Goal: Book appointment/travel/reservation

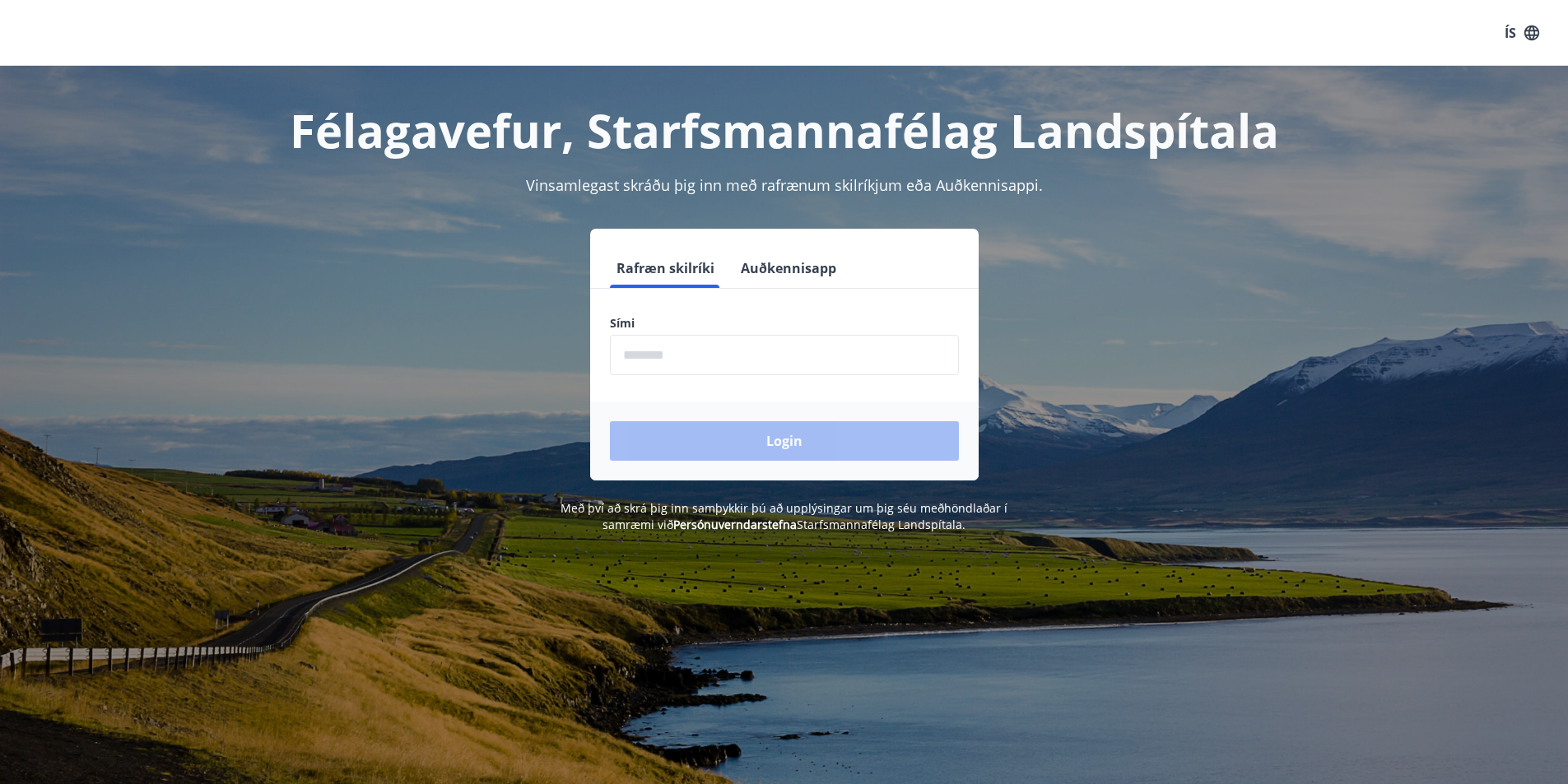
click at [794, 357] on input "phone" at bounding box center [784, 355] width 349 height 41
type input "********"
click at [827, 440] on button "Login" at bounding box center [784, 441] width 349 height 40
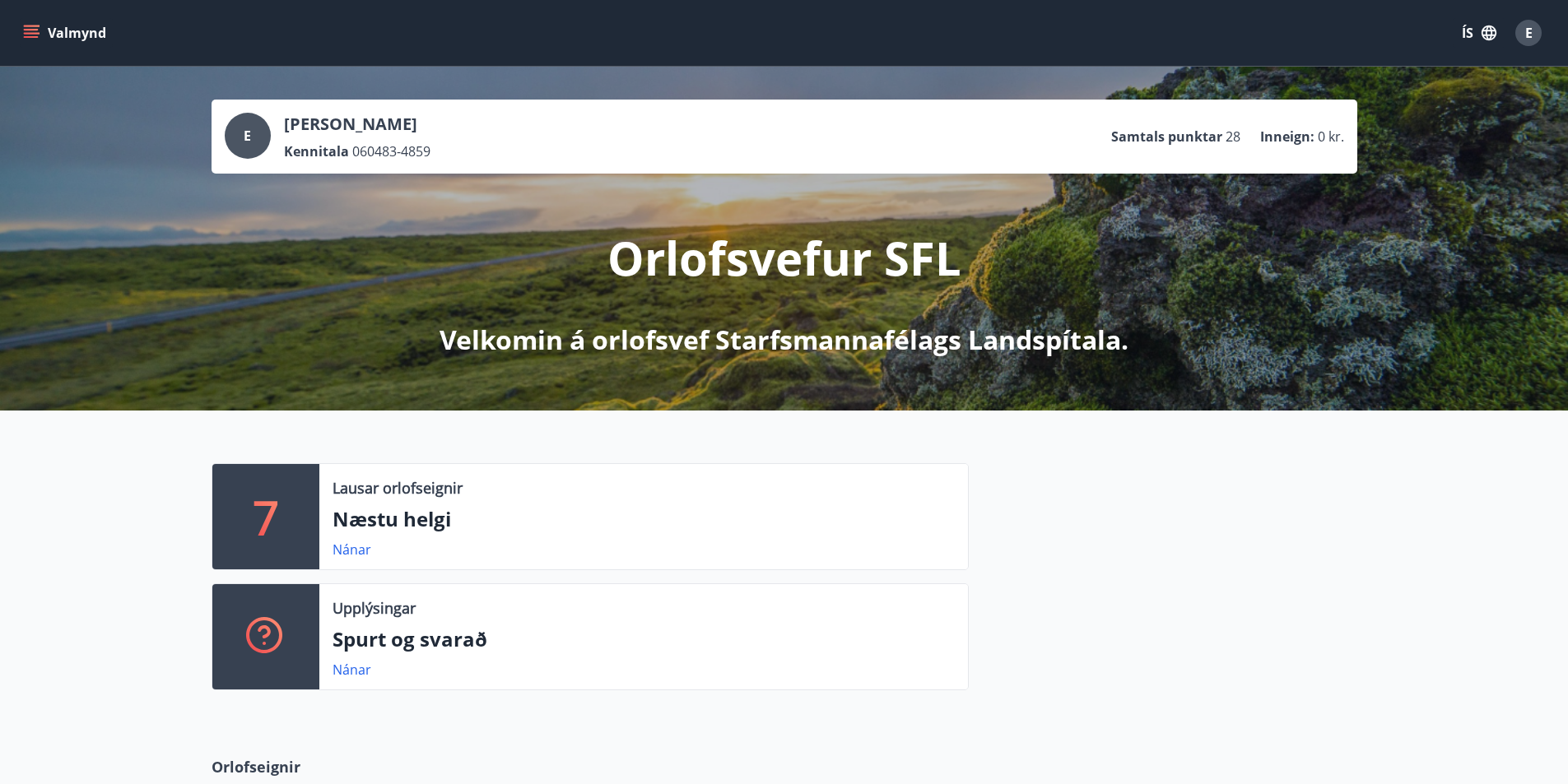
click at [368, 528] on p "Næstu helgi" at bounding box center [643, 519] width 622 height 28
click at [363, 542] on link "Nánar" at bounding box center [351, 550] width 39 height 18
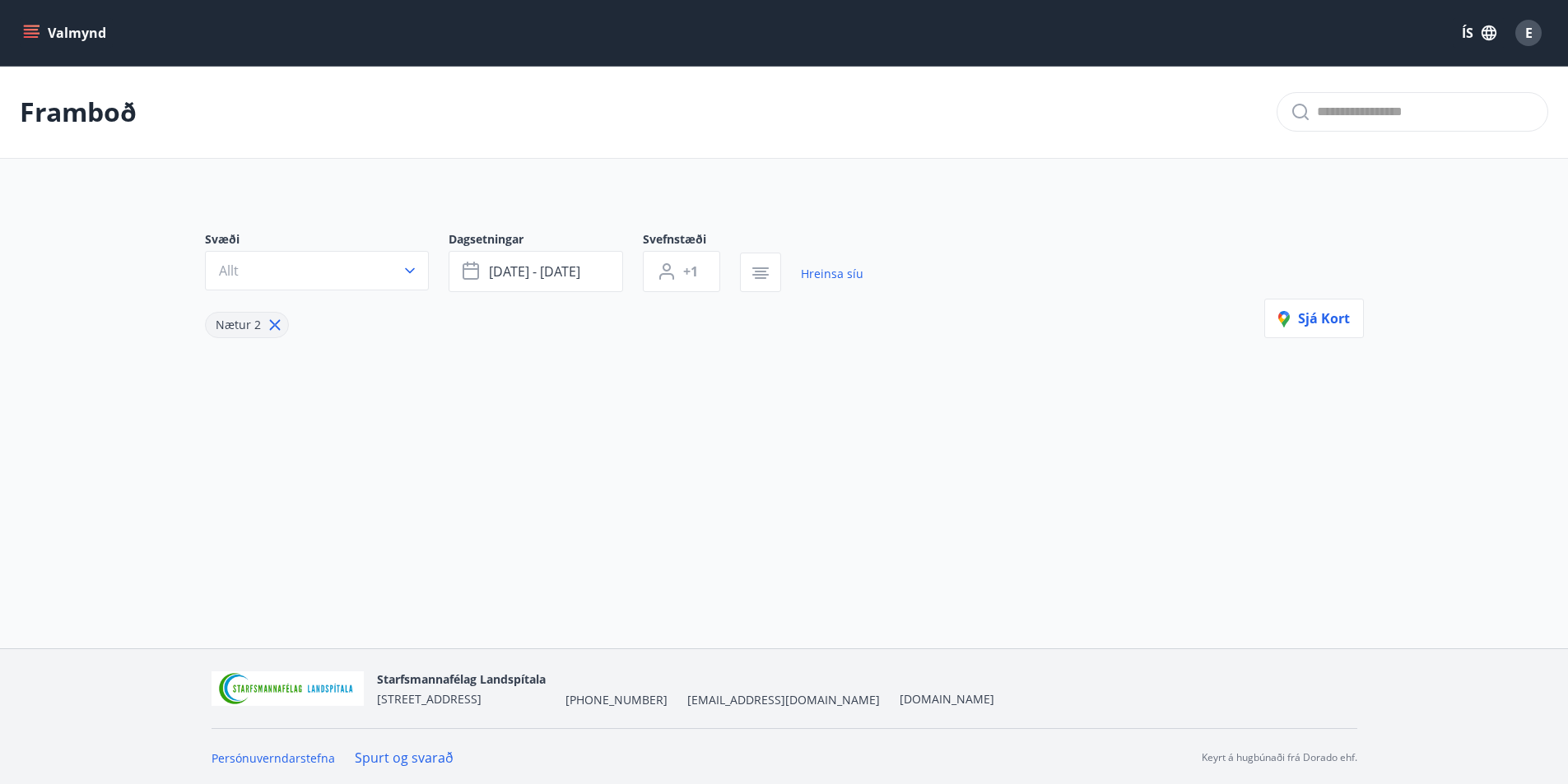
type input "*"
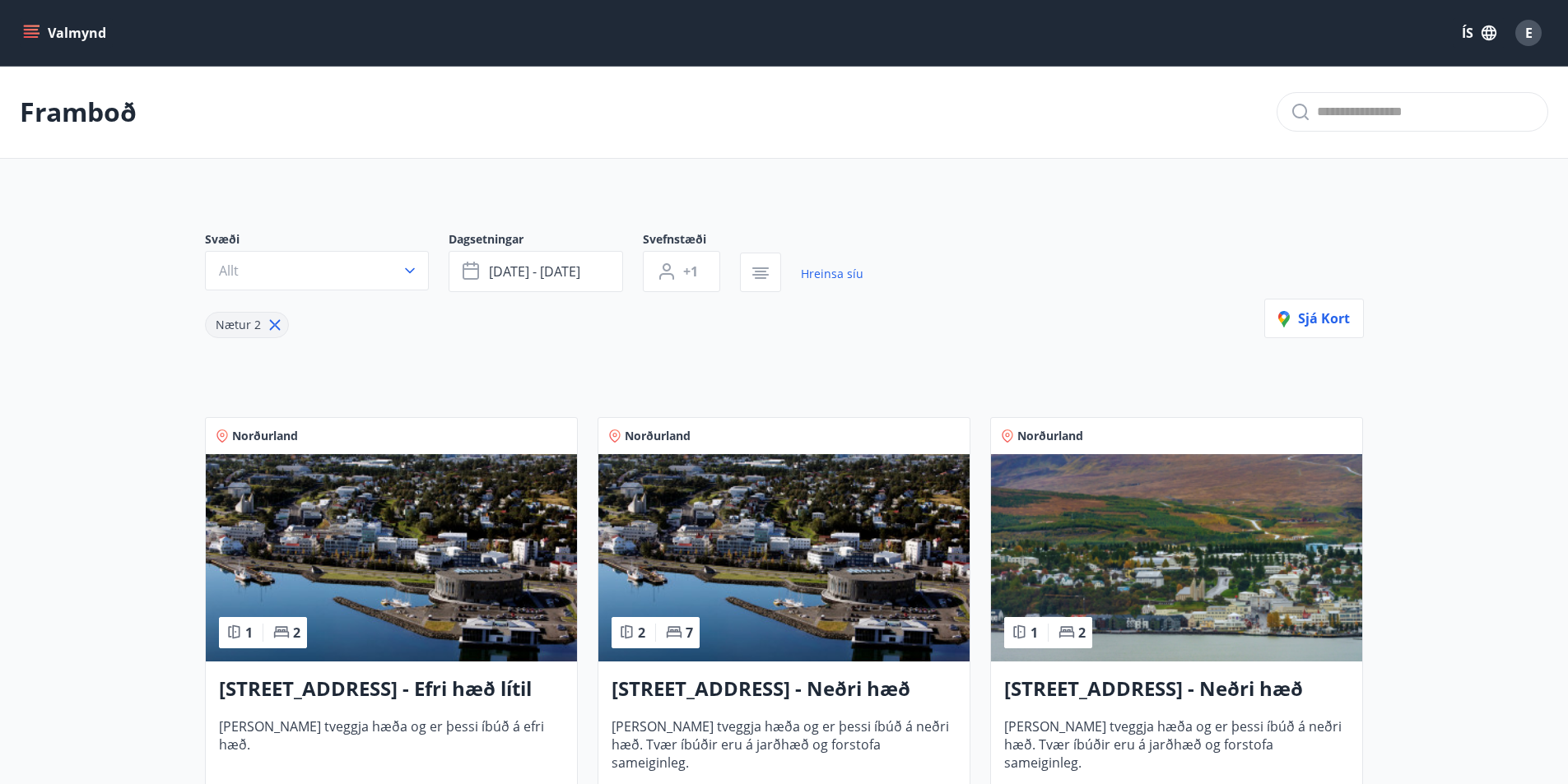
click at [27, 24] on button "Valmynd" at bounding box center [66, 33] width 93 height 30
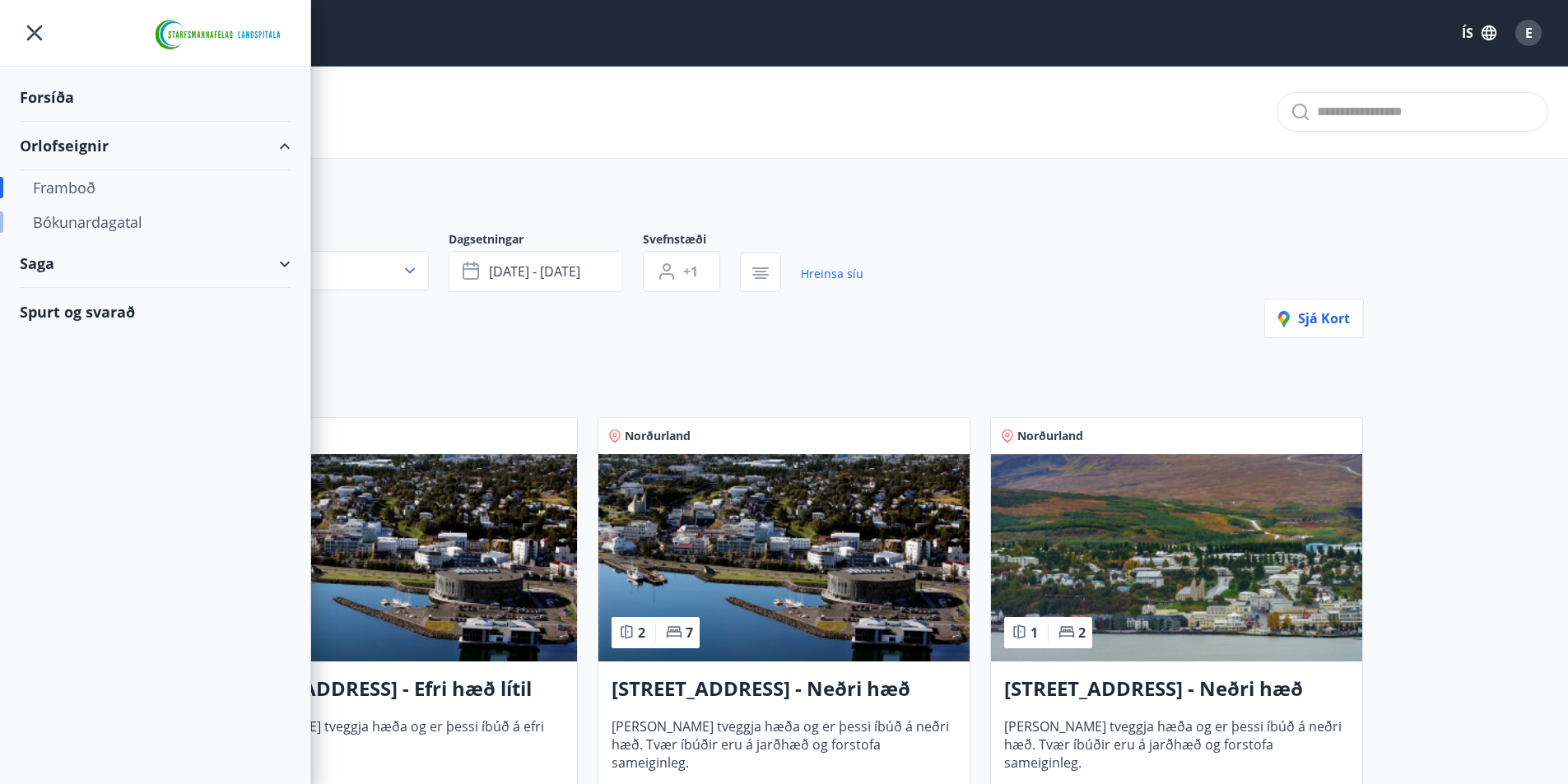
click at [59, 218] on div "Bókunardagatal" at bounding box center [155, 222] width 245 height 34
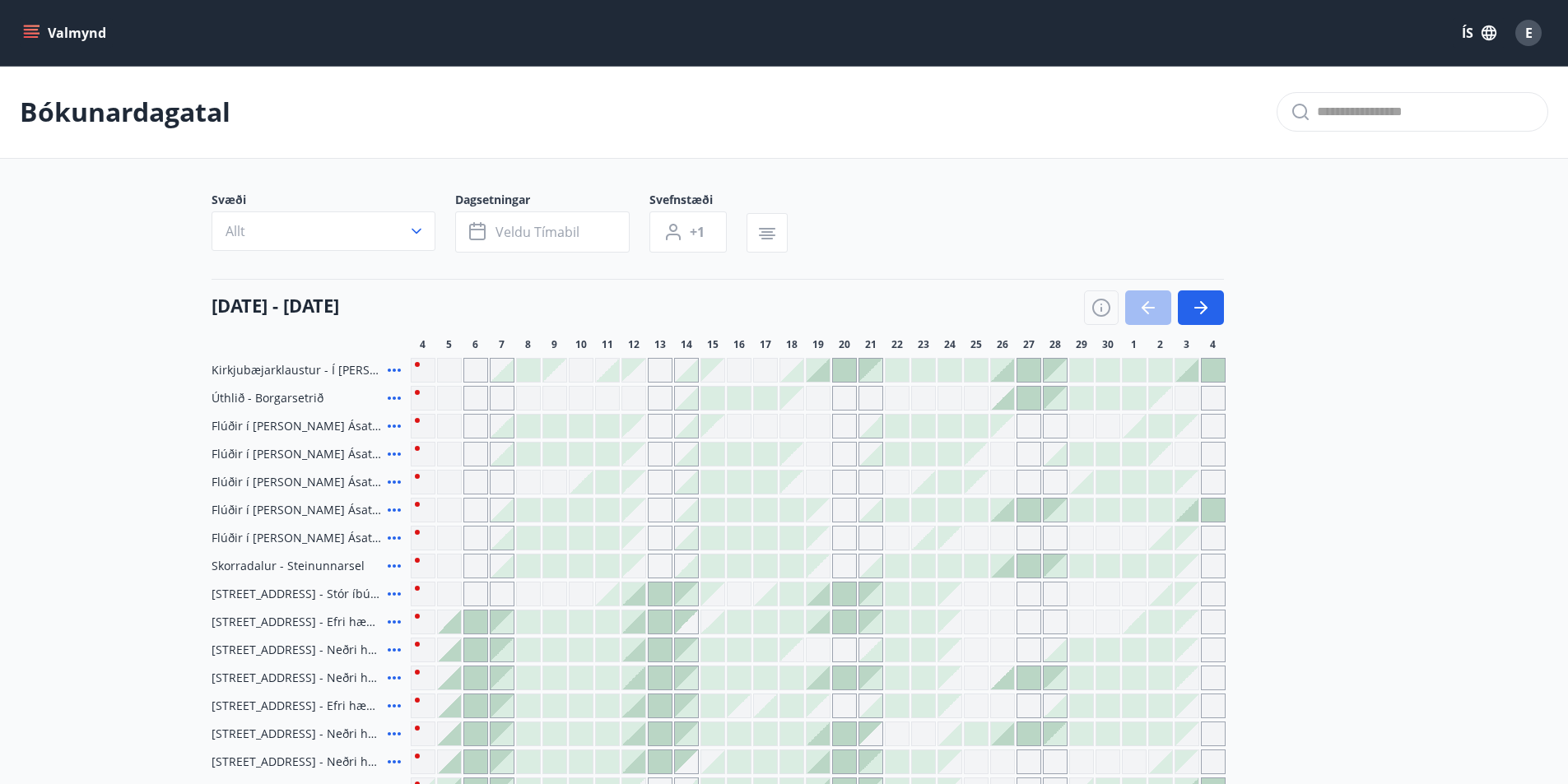
click at [1158, 318] on div at bounding box center [1154, 308] width 140 height 34
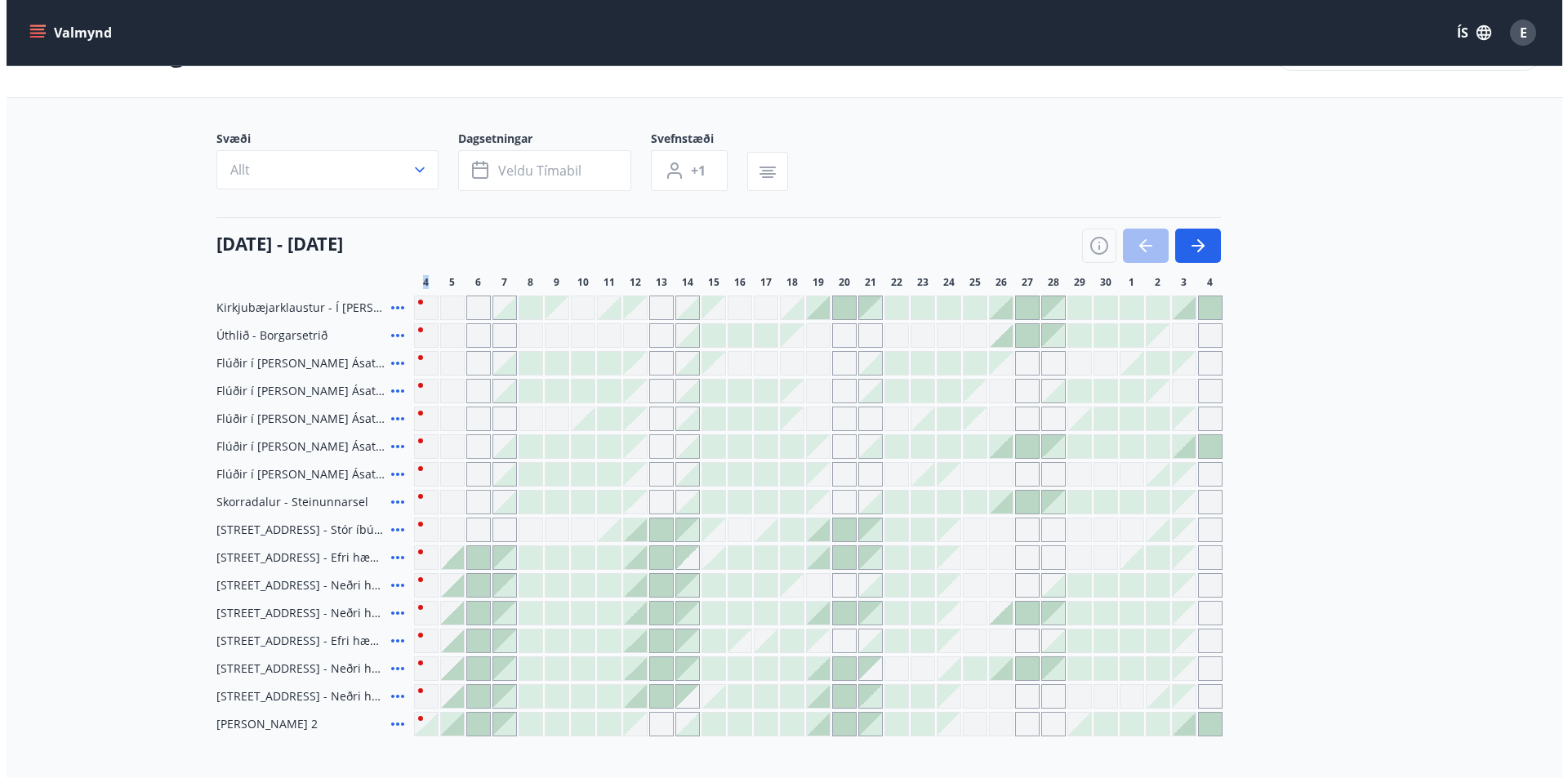
scroll to position [82, 0]
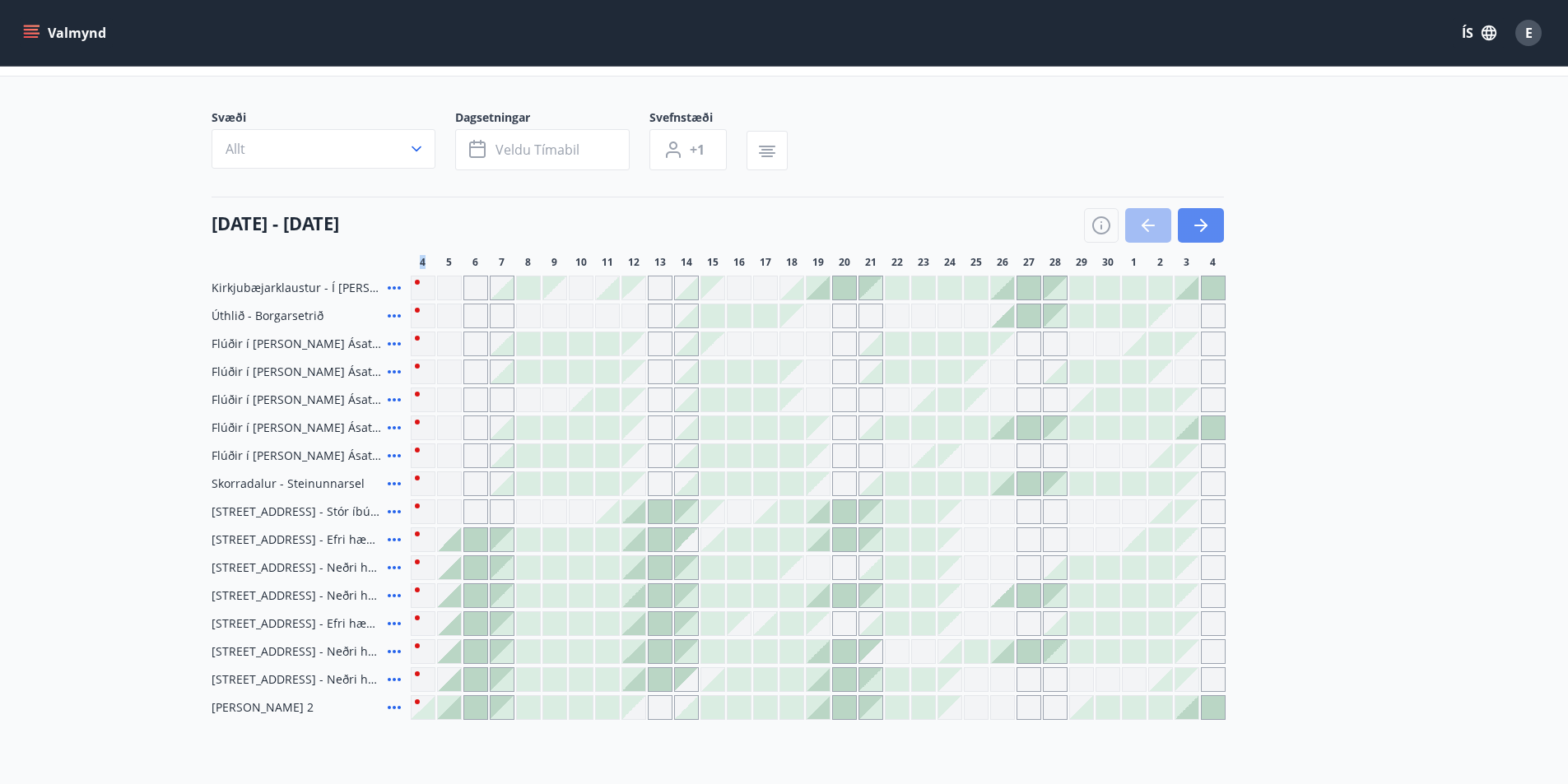
click at [1219, 226] on button "button" at bounding box center [1201, 225] width 46 height 34
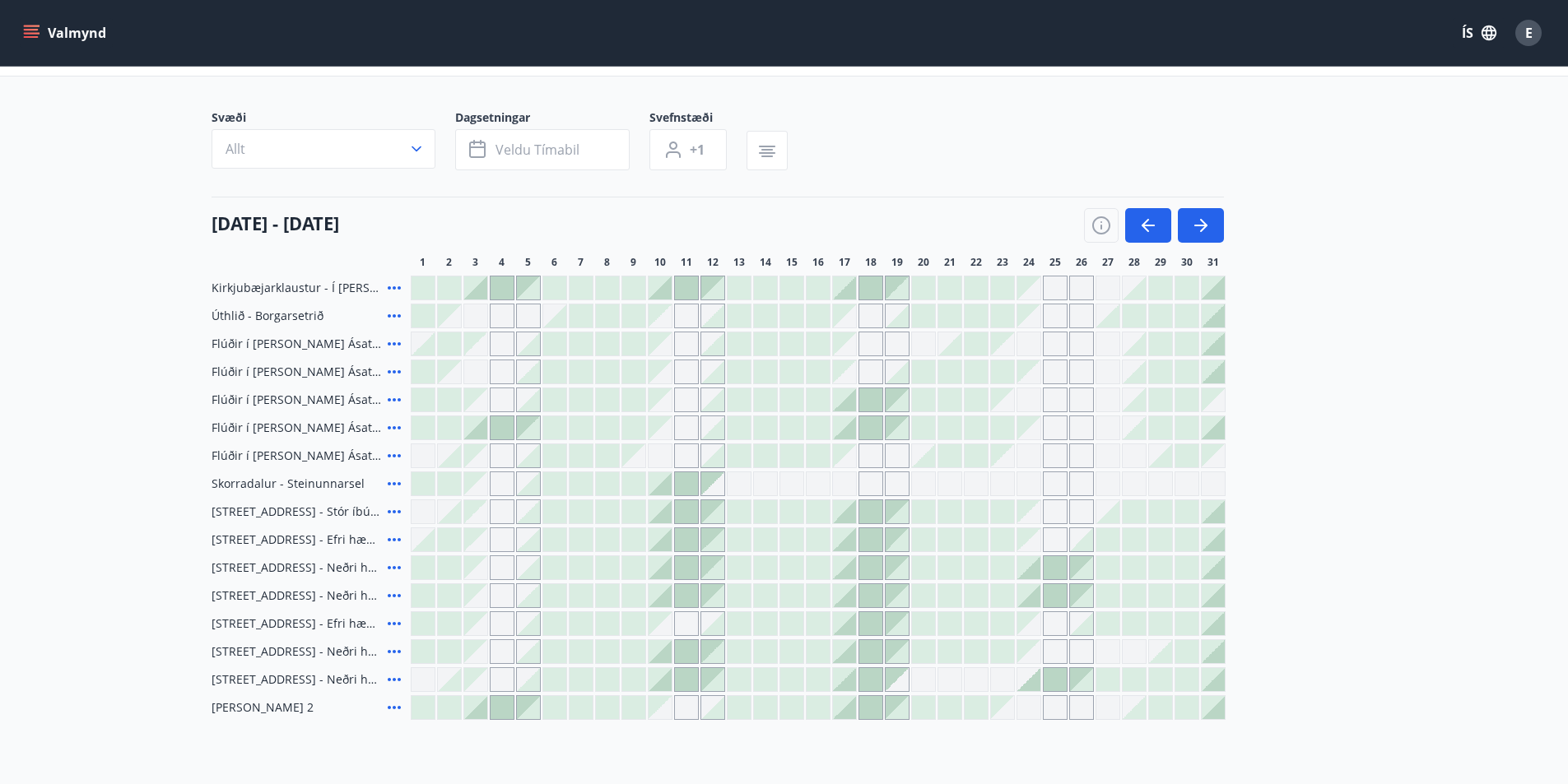
click at [1531, 35] on span "E" at bounding box center [1529, 33] width 7 height 18
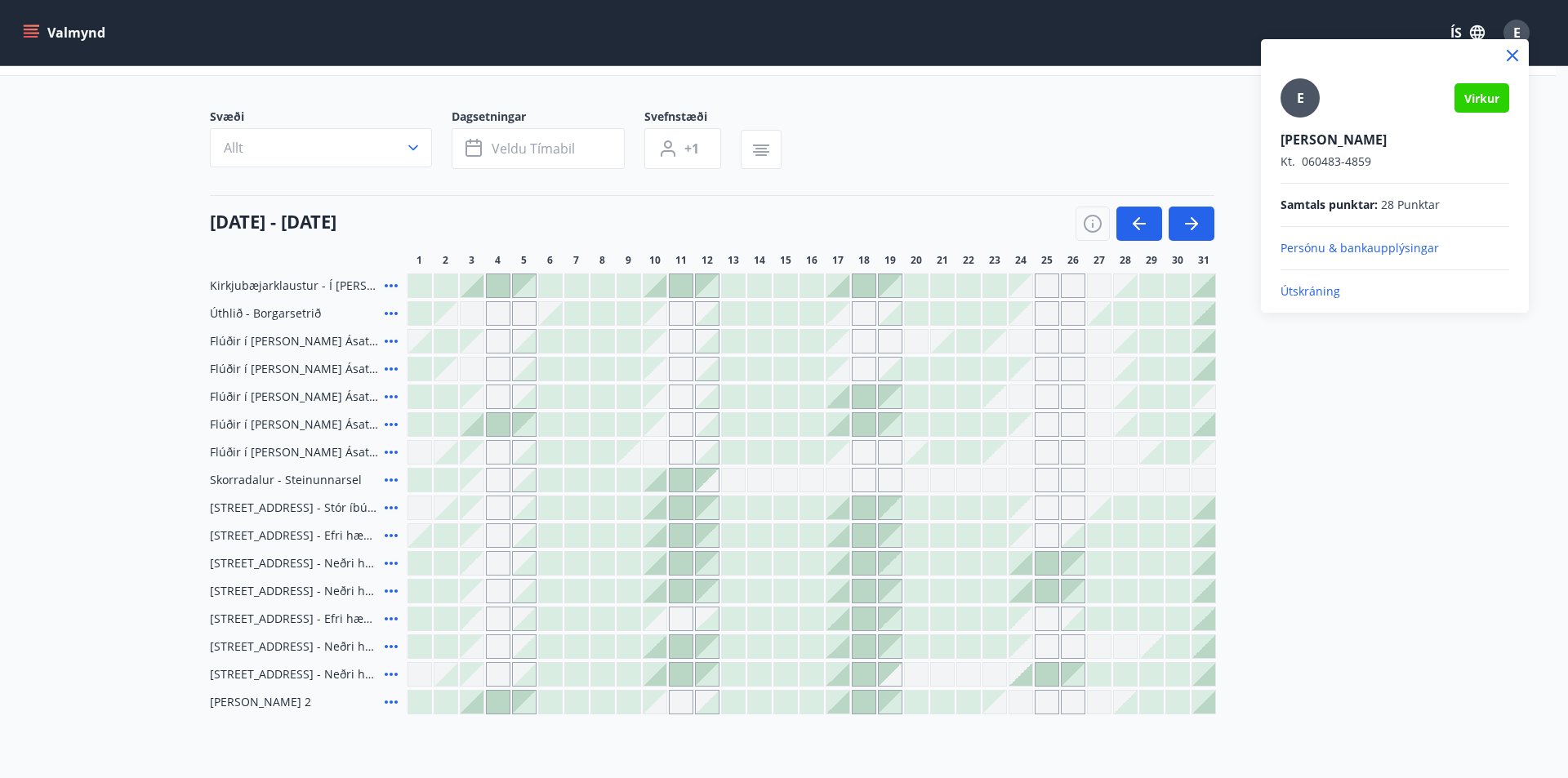
click at [1332, 287] on p "Útskráning" at bounding box center [1395, 291] width 228 height 16
